Goal: Transaction & Acquisition: Purchase product/service

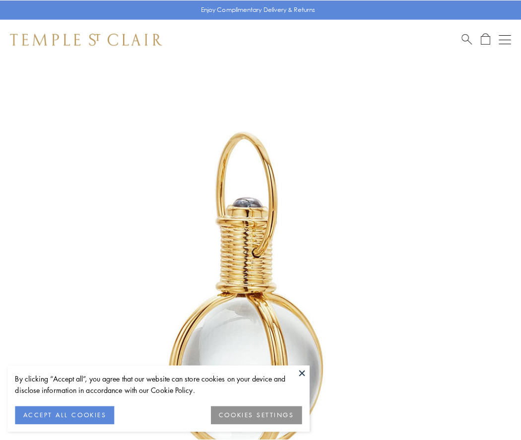
scroll to position [259, 0]
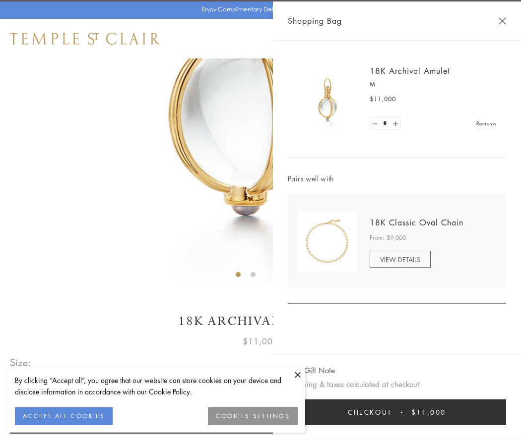
click at [397, 413] on button "Checkout $11,000" at bounding box center [397, 413] width 218 height 26
